Goal: Information Seeking & Learning: Learn about a topic

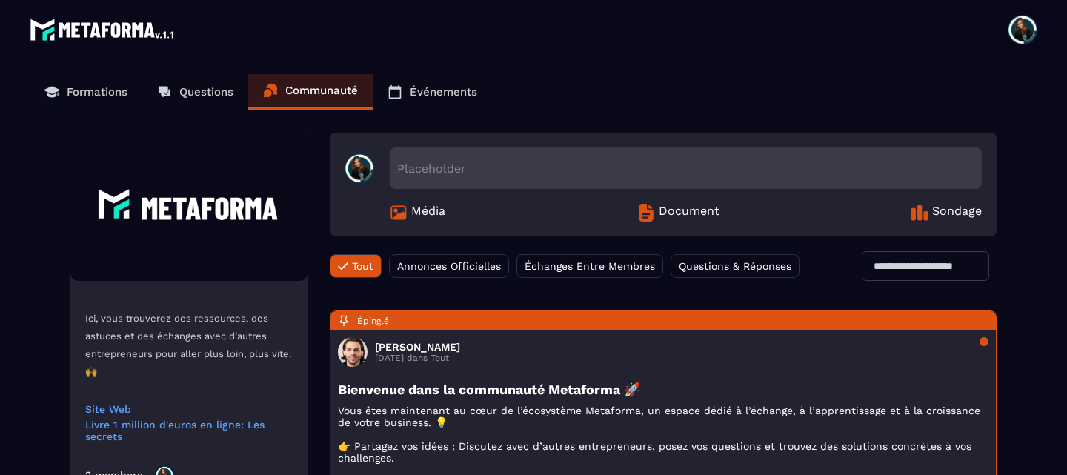
click at [90, 89] on p "Formations" at bounding box center [97, 91] width 61 height 13
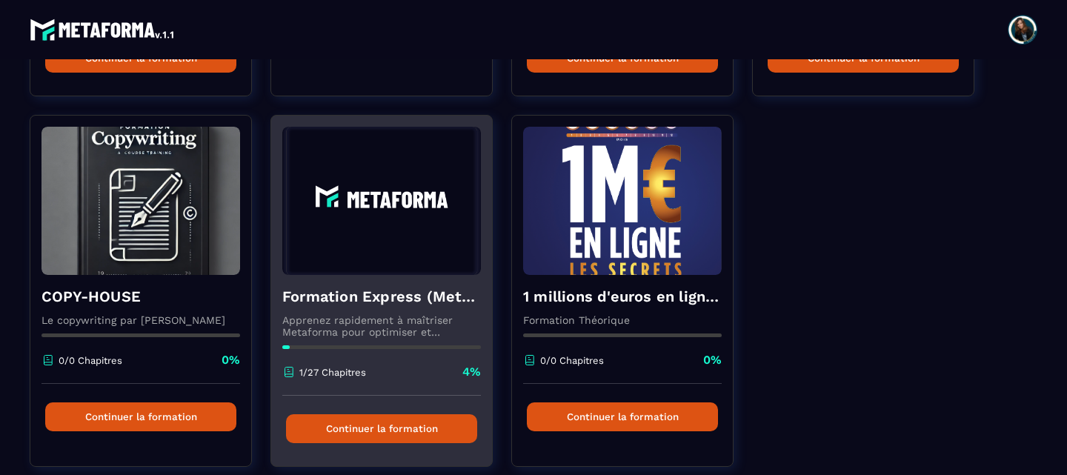
scroll to position [438, 0]
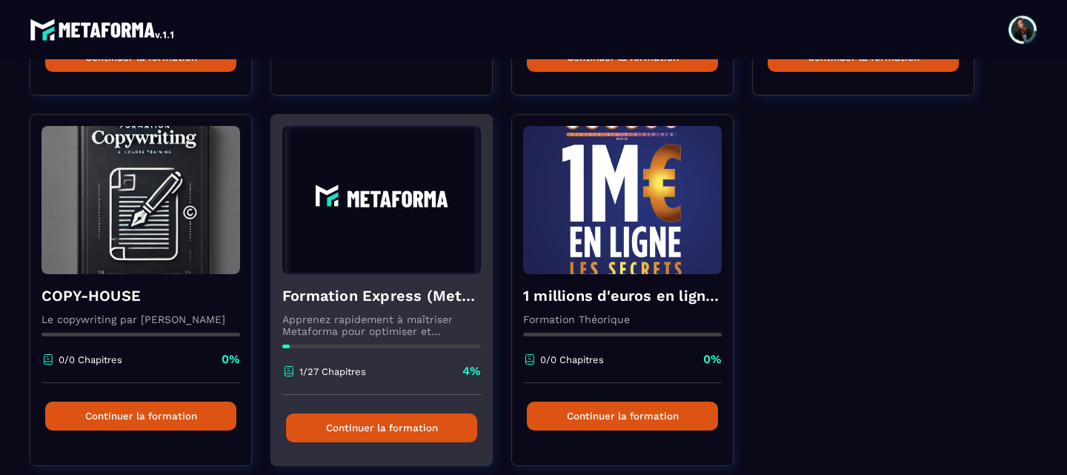
click at [368, 198] on img at bounding box center [381, 200] width 199 height 148
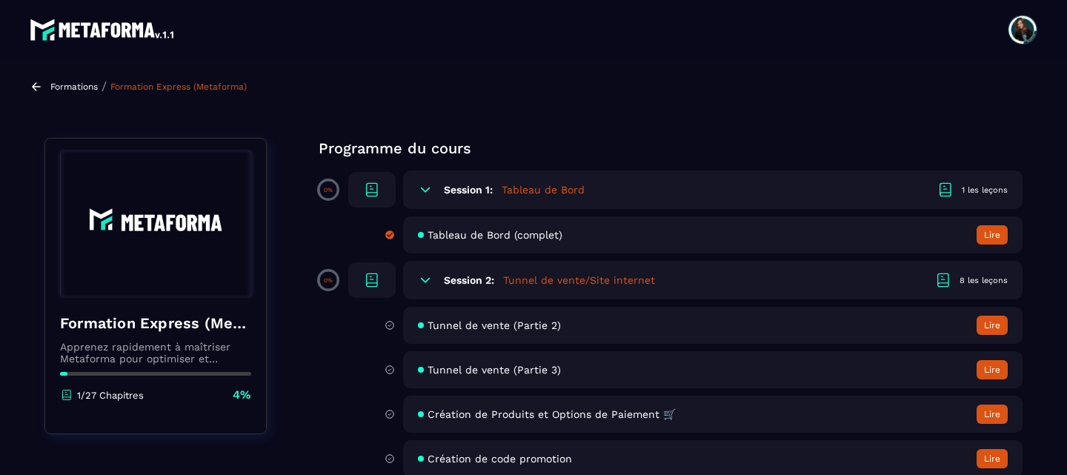
scroll to position [58, 0]
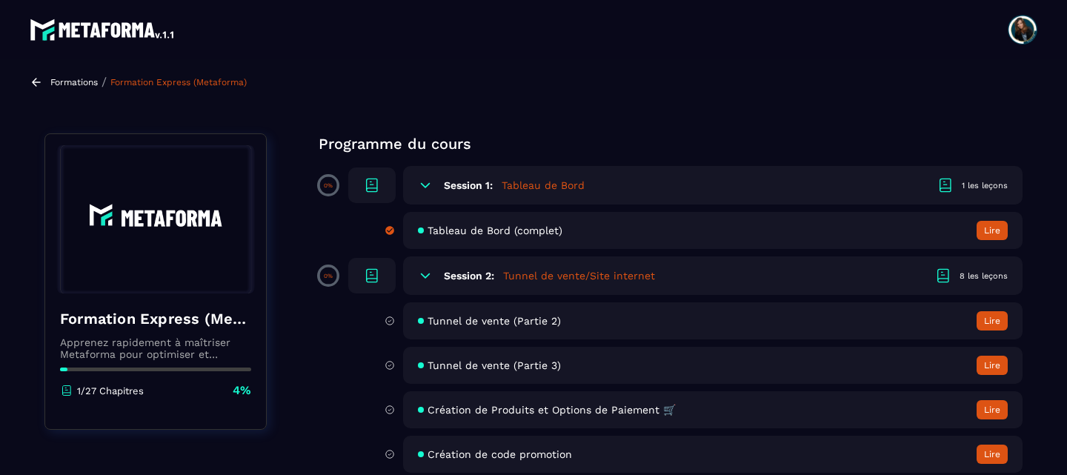
click at [426, 183] on icon at bounding box center [425, 185] width 15 height 15
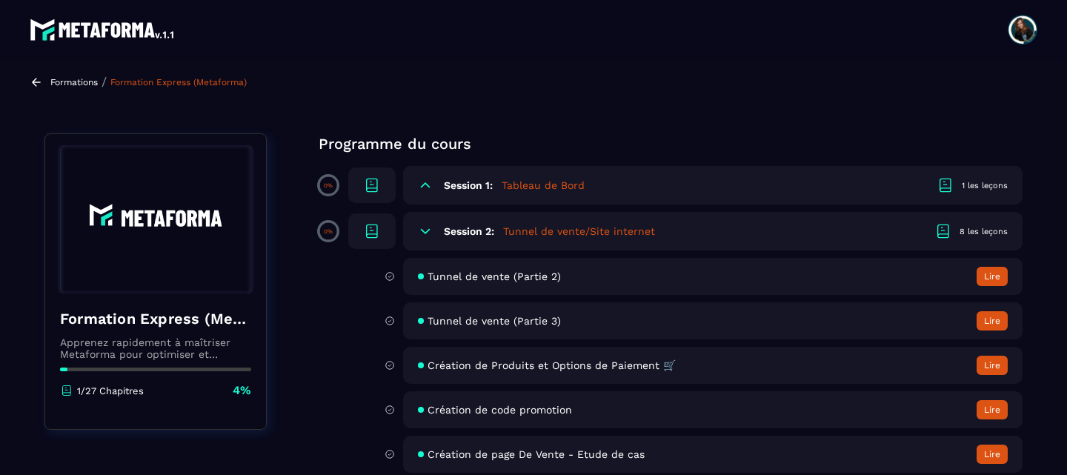
click at [426, 183] on icon at bounding box center [425, 185] width 15 height 15
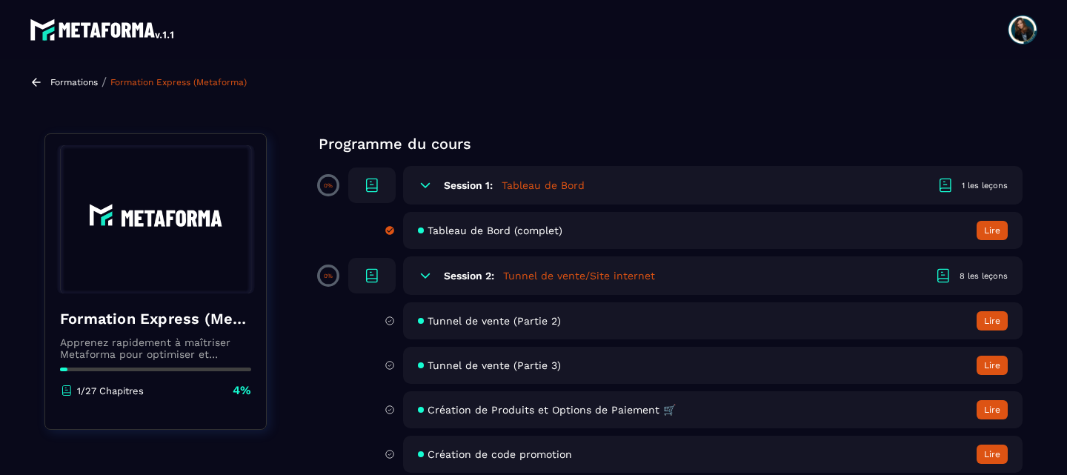
click at [461, 233] on span "Tableau de Bord (complet)" at bounding box center [494, 230] width 135 height 12
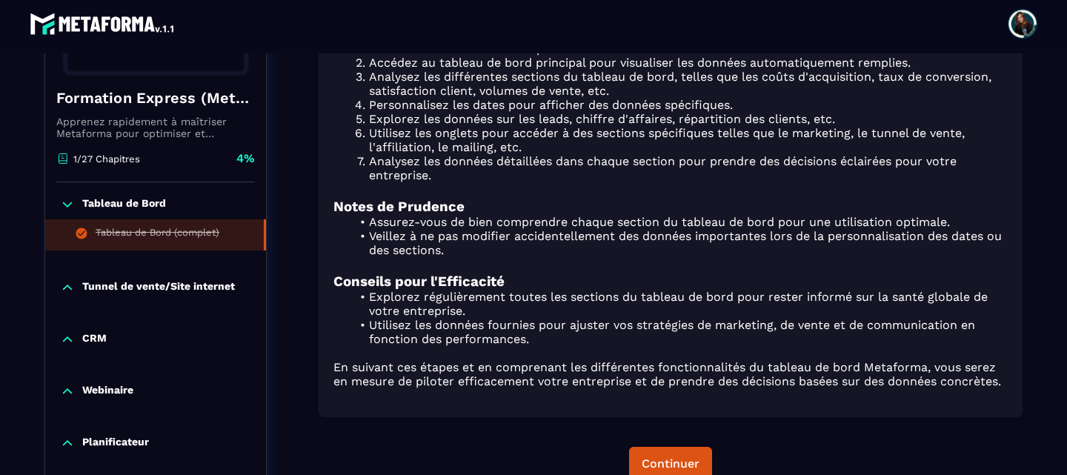
scroll to position [871, 0]
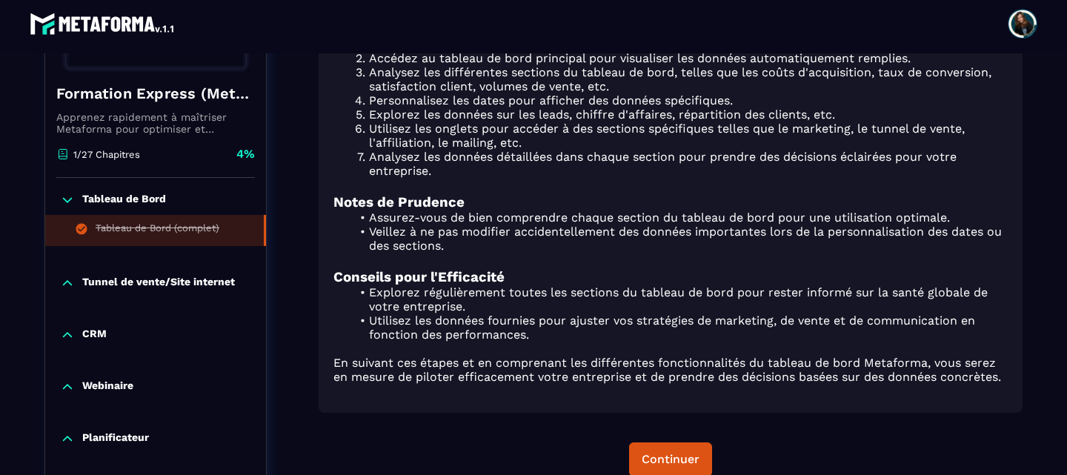
click at [148, 282] on p "Tunnel de vente/Site internet" at bounding box center [158, 283] width 153 height 15
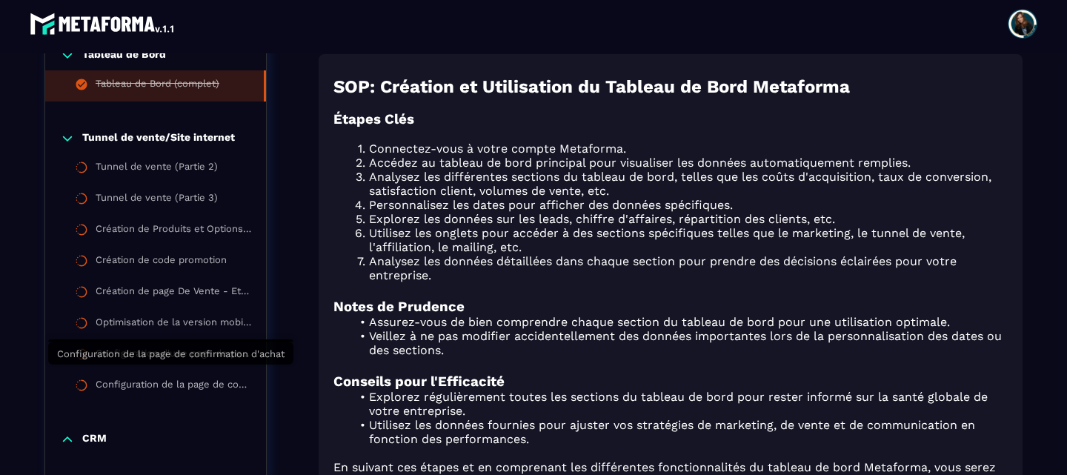
scroll to position [764, 0]
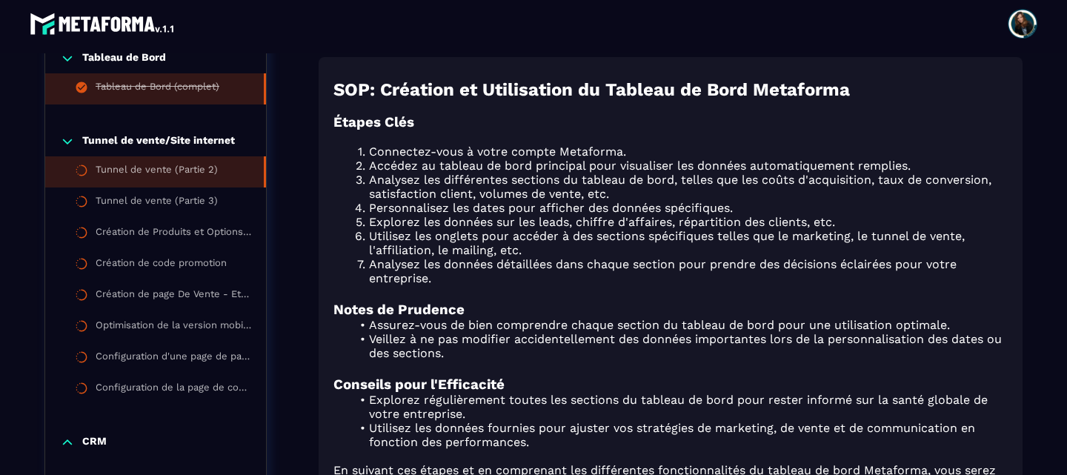
click at [139, 177] on div "Tunnel de vente (Partie 2)" at bounding box center [157, 172] width 122 height 16
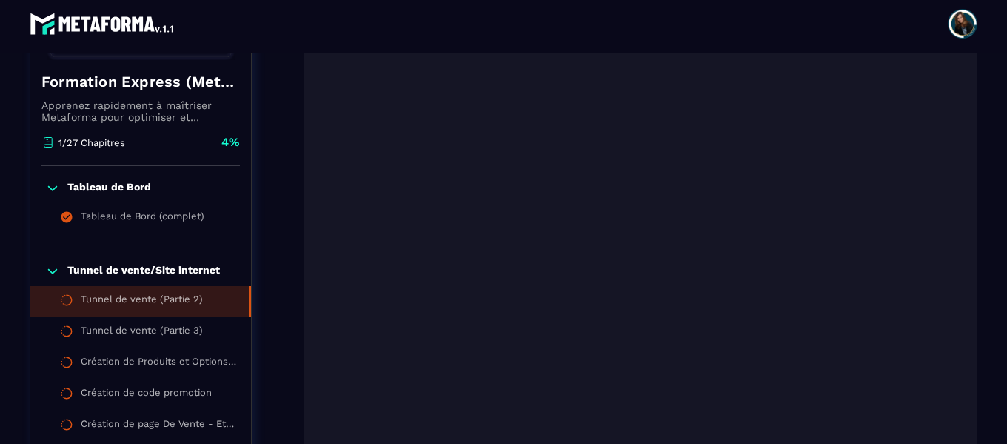
scroll to position [307, 0]
